Goal: Transaction & Acquisition: Purchase product/service

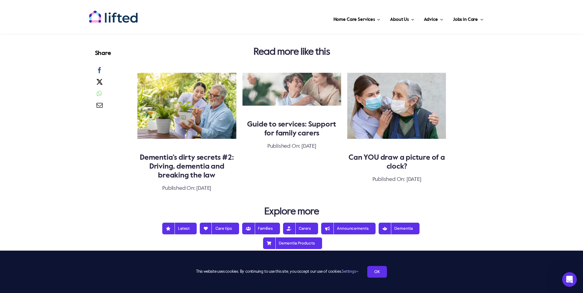
scroll to position [614, 0]
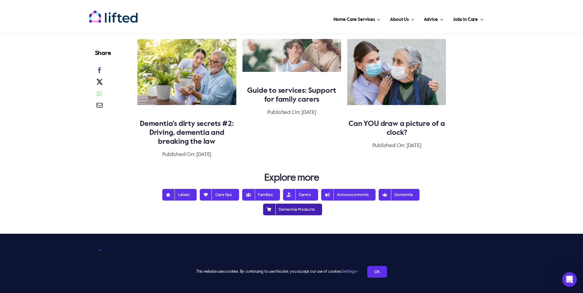
click at [296, 207] on span "Dementia Products" at bounding box center [292, 209] width 45 height 5
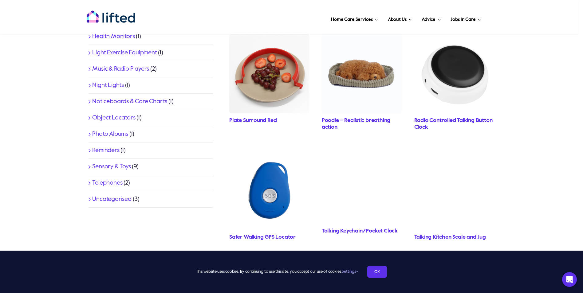
scroll to position [307, 0]
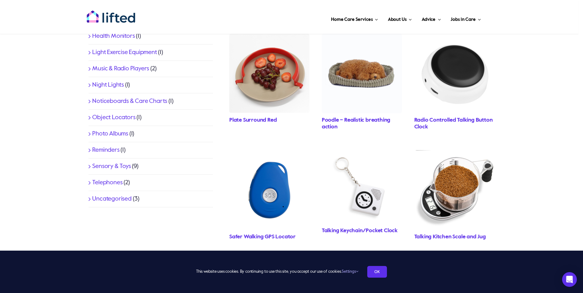
click at [107, 198] on link "Uncategorised" at bounding box center [111, 199] width 39 height 6
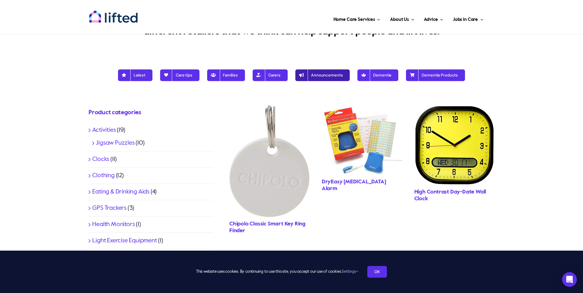
scroll to position [119, 0]
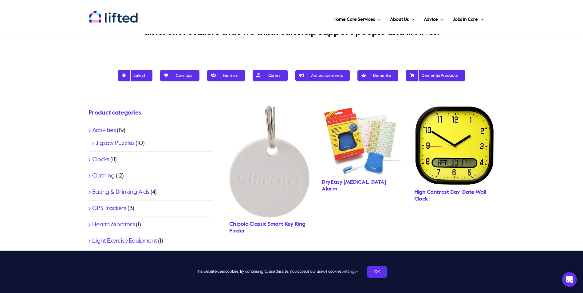
click at [99, 174] on link "Clothing" at bounding box center [103, 176] width 22 height 6
